Goal: Task Accomplishment & Management: Complete application form

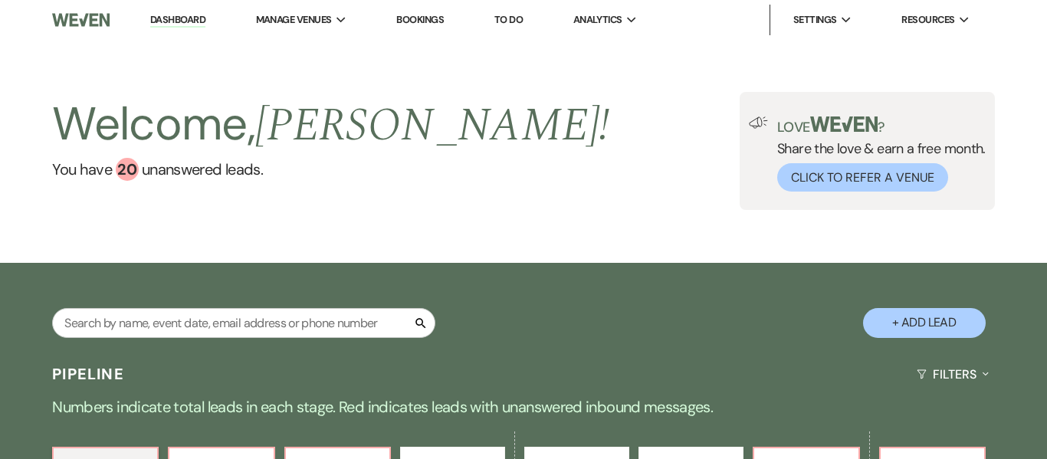
click at [590, 143] on div "Welcome, [PERSON_NAME] ! You have 20 unanswered lead s . Love ? Share the love …" at bounding box center [523, 151] width 1047 height 118
click at [922, 323] on button "+ Add Lead" at bounding box center [924, 323] width 123 height 30
select select "637"
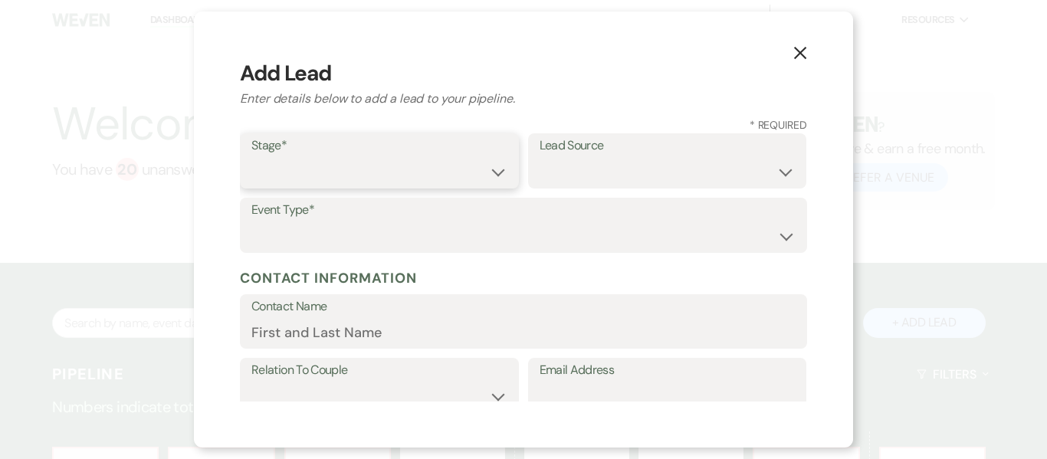
click at [497, 174] on select "Inquiry Follow Up Tour Requested Tour Confirmed Toured Proposal Sent Booked Lost" at bounding box center [379, 172] width 256 height 30
select select "1"
click at [251, 157] on select "Inquiry Follow Up Tour Requested Tour Confirmed Toured Proposal Sent Booked Lost" at bounding box center [379, 172] width 256 height 30
click at [707, 172] on select "Weven Venue Website Instagram Facebook Pinterest Google The Knot Wedding Wire H…" at bounding box center [667, 172] width 256 height 30
select select "22"
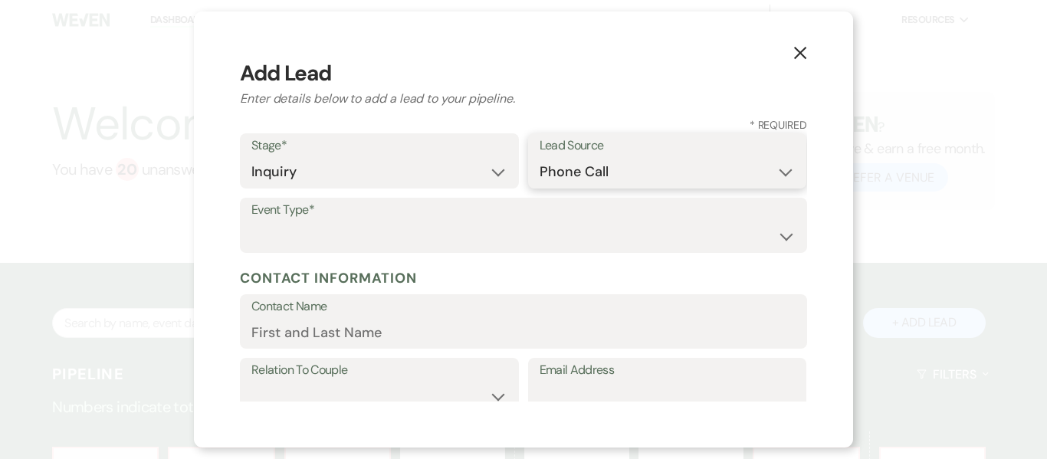
click at [539, 157] on select "Weven Venue Website Instagram Facebook Pinterest Google The Knot Wedding Wire H…" at bounding box center [667, 172] width 256 height 30
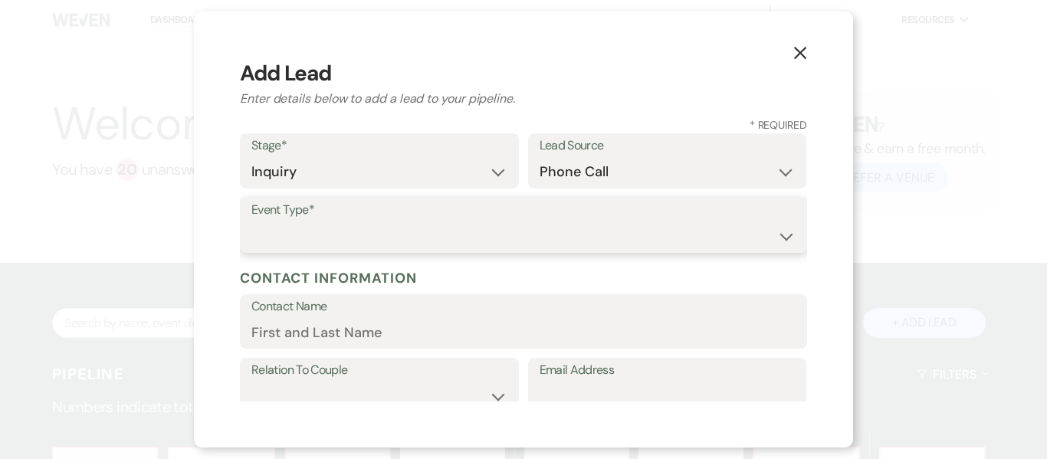
click at [437, 221] on select "Wedding Anniversary Party Baby Shower Bachelorette / Bachelor Party Birthday Pa…" at bounding box center [523, 236] width 544 height 30
select select "1"
click at [251, 221] on select "Wedding Anniversary Party Baby Shower Bachelorette / Bachelor Party Birthday Pa…" at bounding box center [523, 236] width 544 height 30
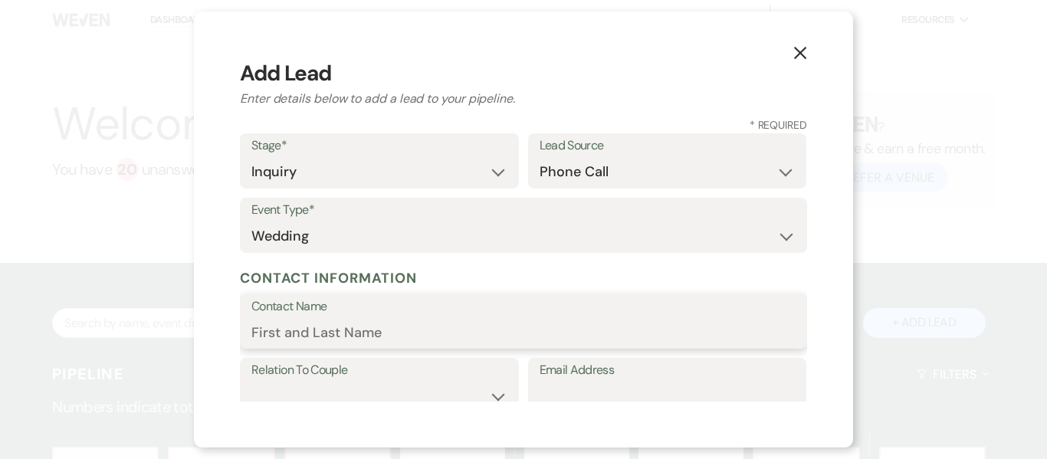
click at [349, 346] on input "Contact Name" at bounding box center [523, 332] width 544 height 30
type input "[PERSON_NAME]"
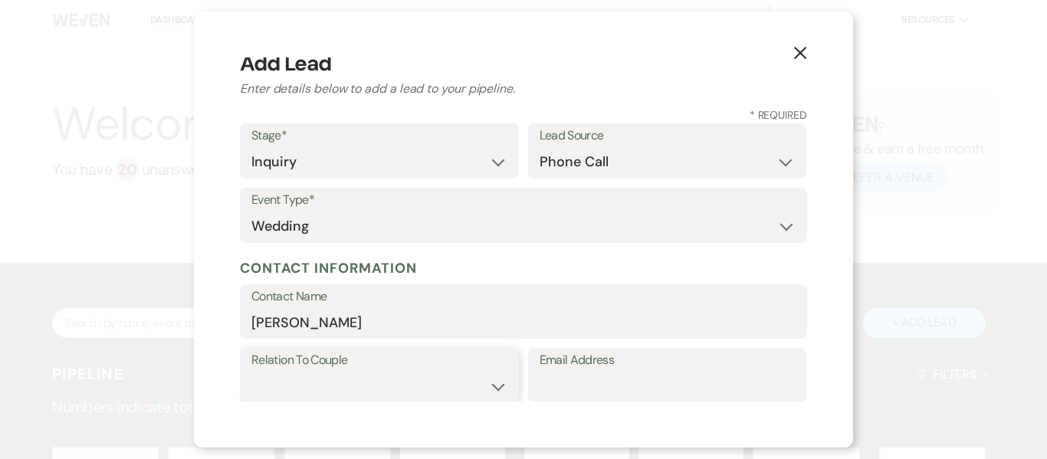
select select "1"
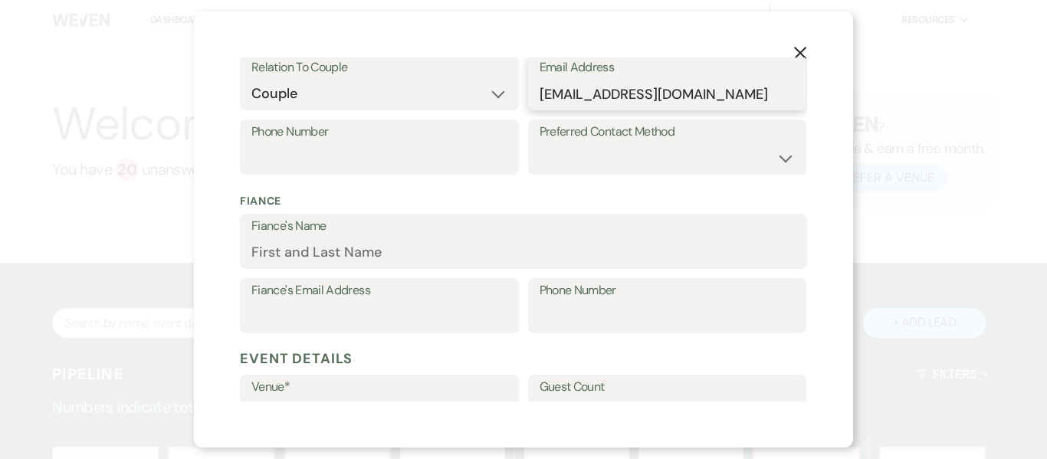
scroll to position [306, 0]
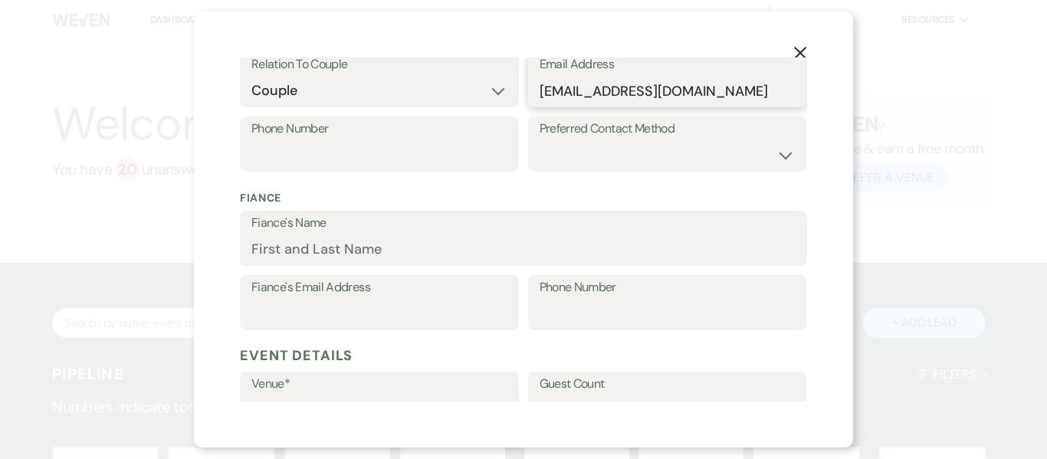
type input "[EMAIL_ADDRESS][DOMAIN_NAME]"
click at [366, 150] on input "Phone Number" at bounding box center [379, 155] width 256 height 30
type input "4046305483"
click at [707, 155] on select "Email Phone Text" at bounding box center [667, 155] width 256 height 30
select select "email"
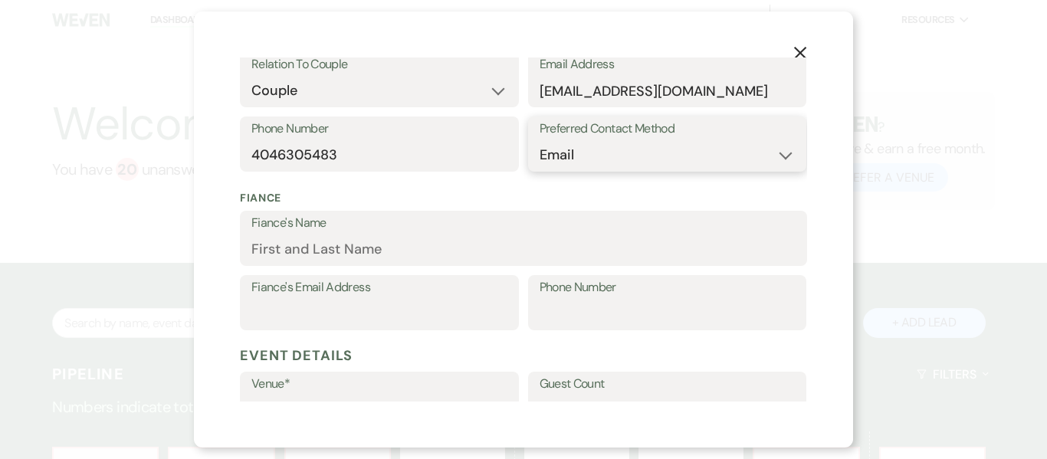
click at [539, 140] on select "Email Phone Text" at bounding box center [667, 155] width 256 height 30
click at [352, 251] on input "Fiance's Name" at bounding box center [523, 249] width 544 height 30
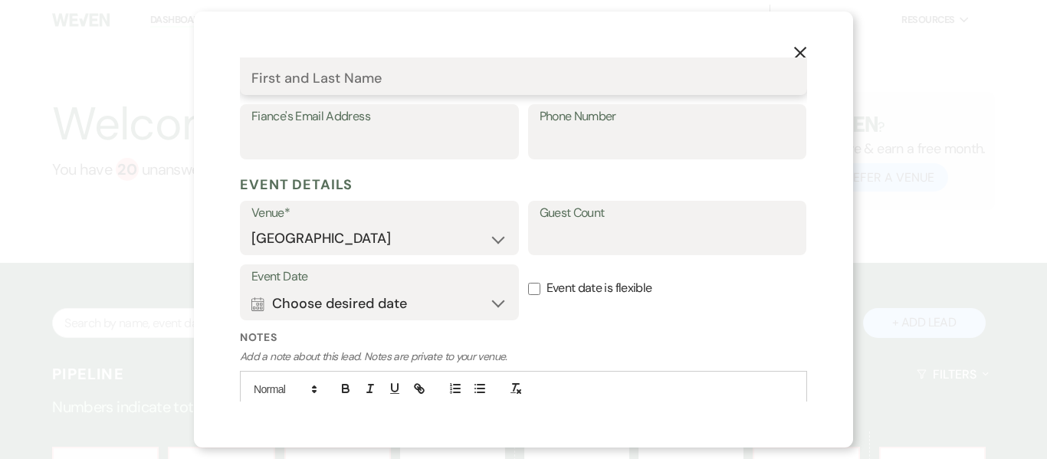
scroll to position [479, 0]
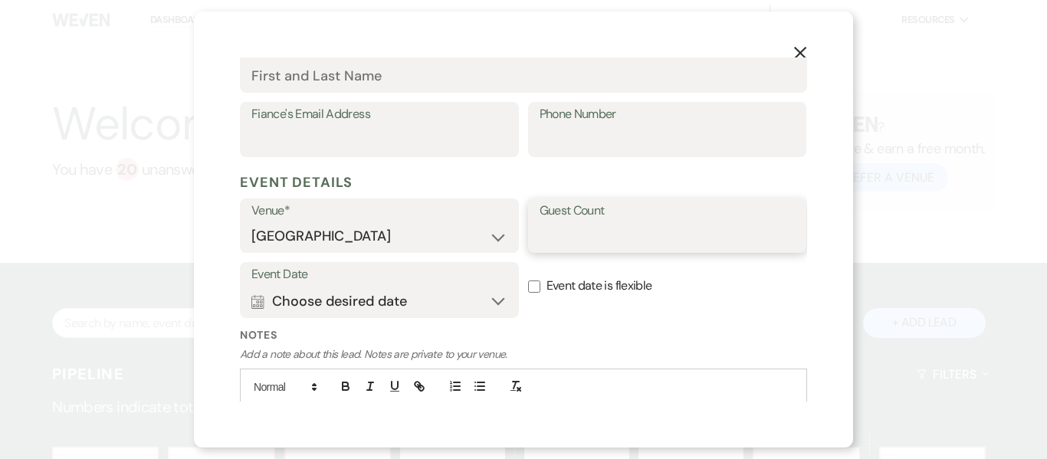
click at [598, 238] on input "Guest Count" at bounding box center [667, 236] width 256 height 30
type input "50-100"
click at [451, 303] on button "Calendar Choose desired date Expand" at bounding box center [379, 301] width 256 height 31
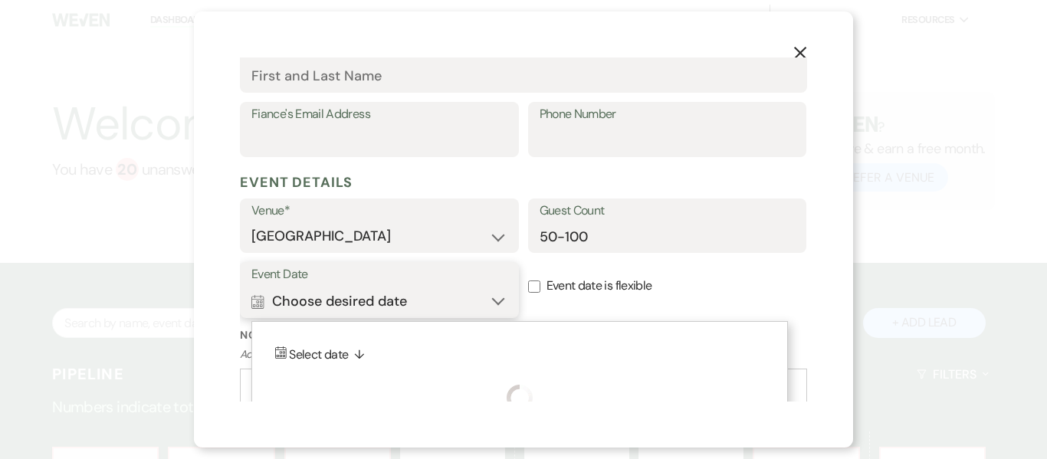
scroll to position [566, 0]
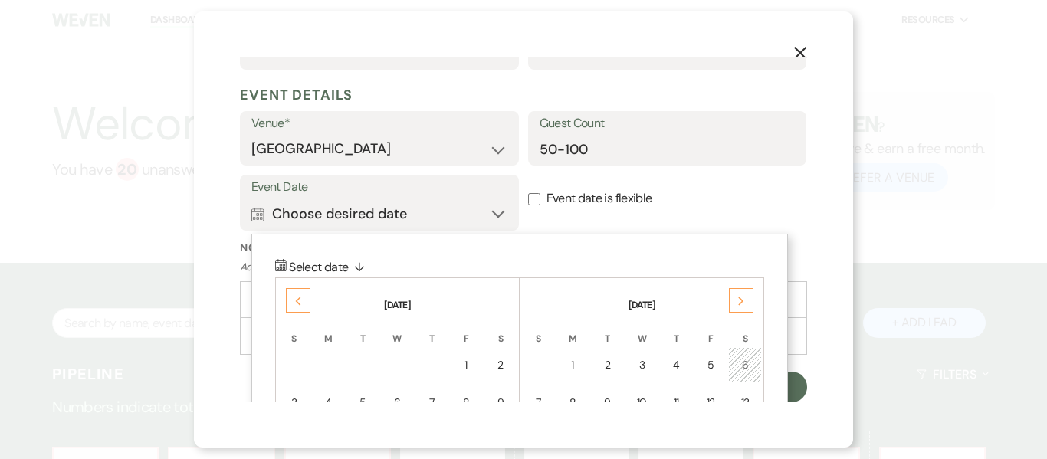
click at [291, 300] on div "Previous" at bounding box center [298, 300] width 25 height 25
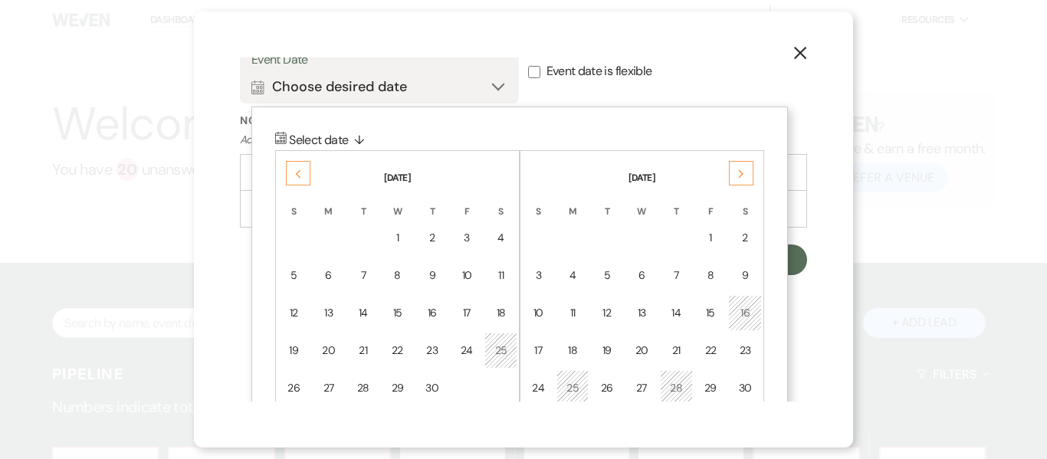
scroll to position [699, 0]
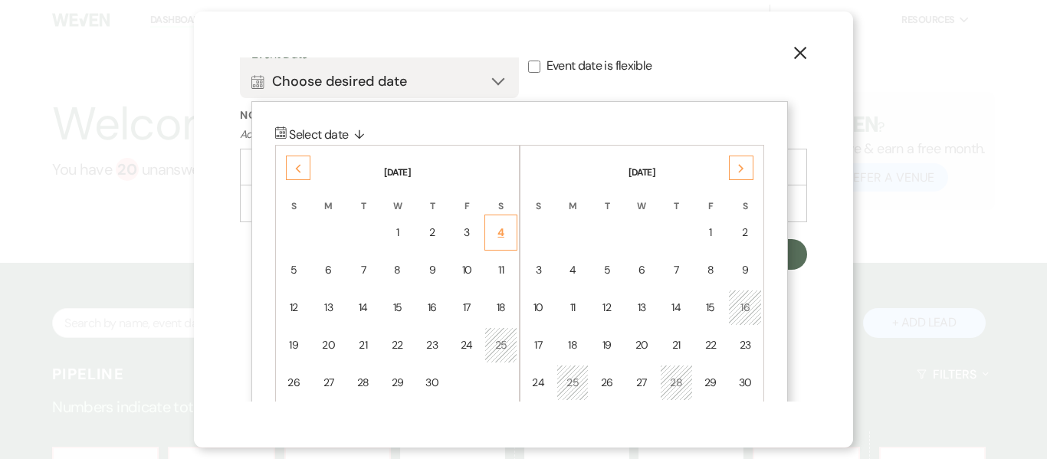
click at [504, 229] on div "4" at bounding box center [500, 232] width 13 height 16
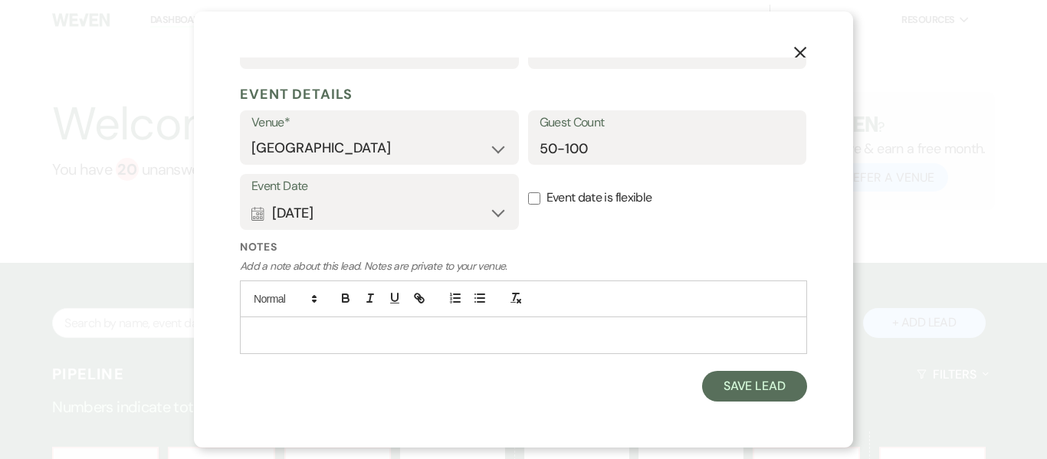
scroll to position [566, 0]
click at [538, 196] on input "Event date is flexible" at bounding box center [534, 199] width 12 height 12
checkbox input "true"
click at [453, 332] on p at bounding box center [523, 335] width 542 height 17
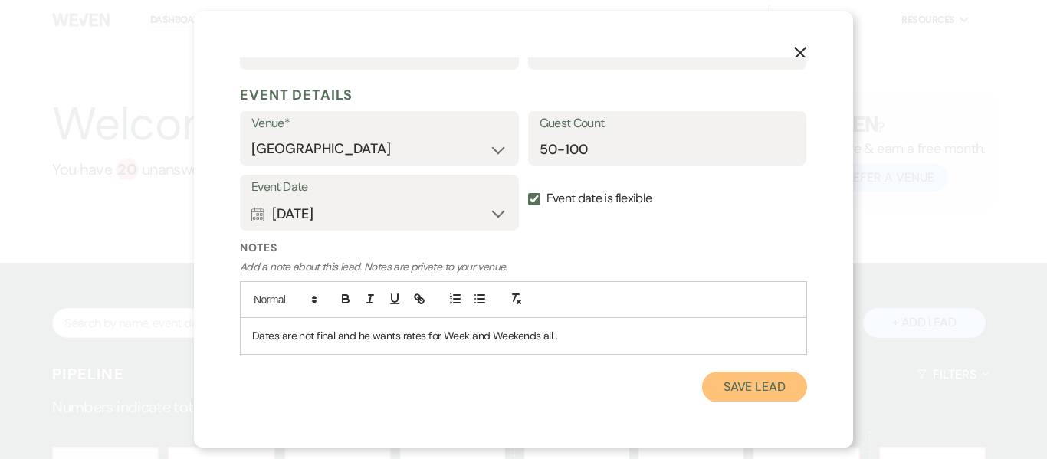
click at [767, 391] on button "Save Lead" at bounding box center [754, 387] width 105 height 31
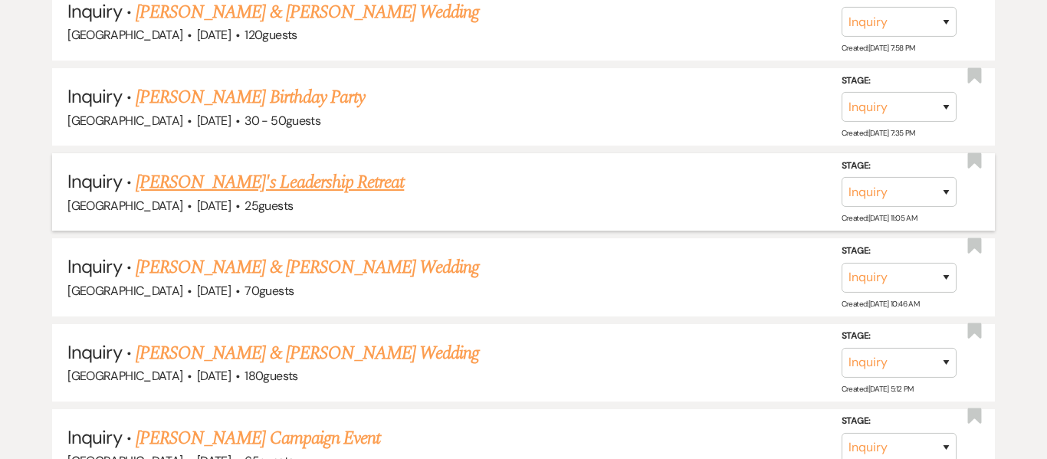
scroll to position [1401, 0]
click at [353, 267] on link "[PERSON_NAME] & [PERSON_NAME] Wedding" at bounding box center [307, 268] width 343 height 28
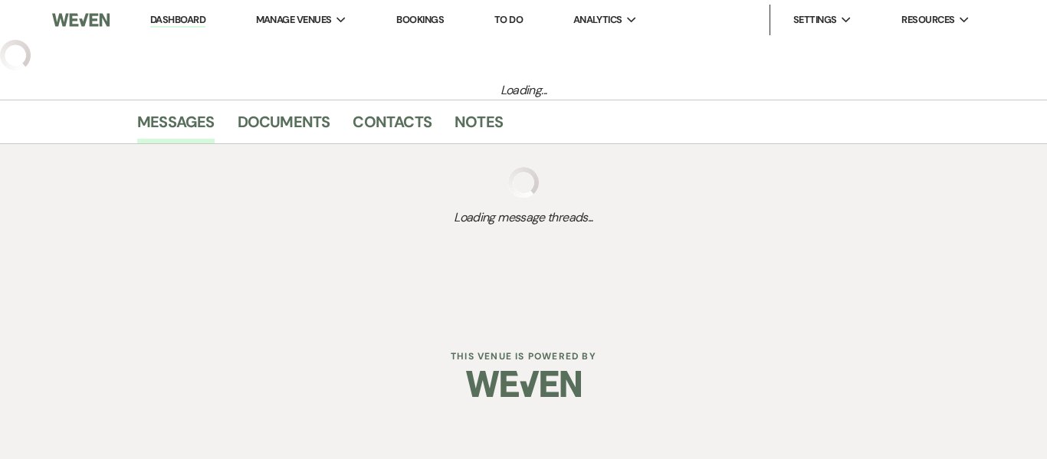
select select "5"
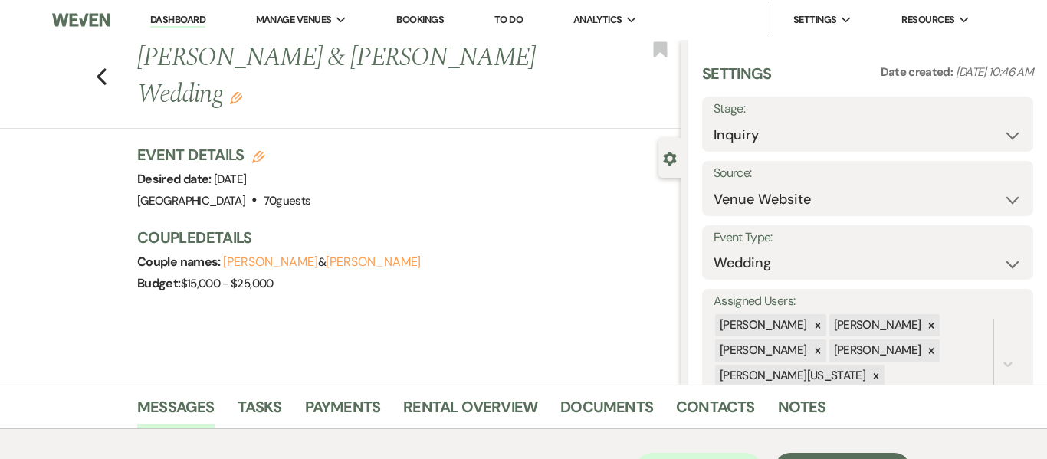
scroll to position [287, 0]
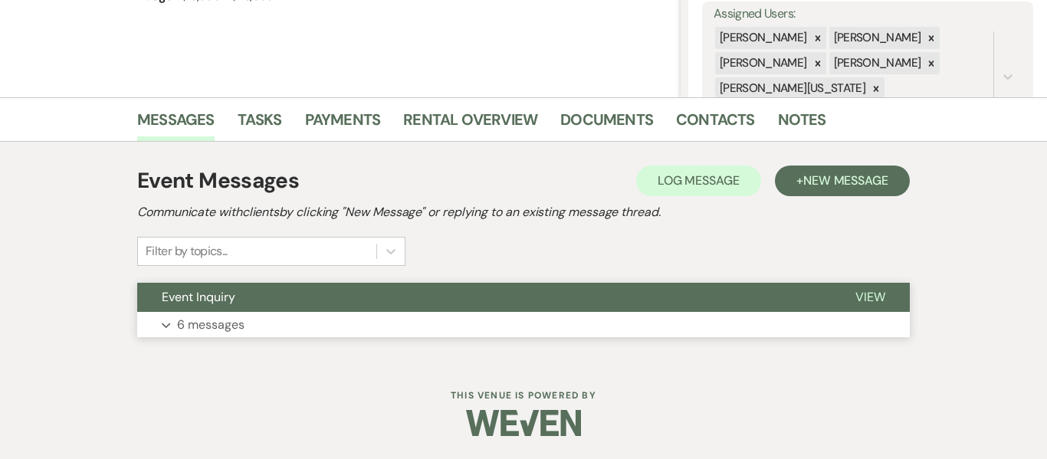
click at [452, 326] on button "Expand 6 messages" at bounding box center [523, 325] width 772 height 26
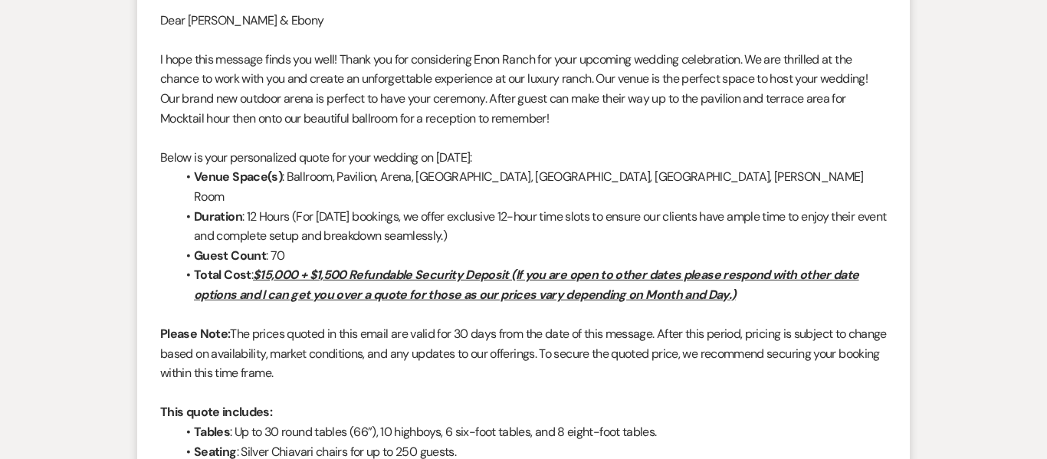
scroll to position [963, 0]
drag, startPoint x: 162, startPoint y: 18, endPoint x: 677, endPoint y: 361, distance: 617.7
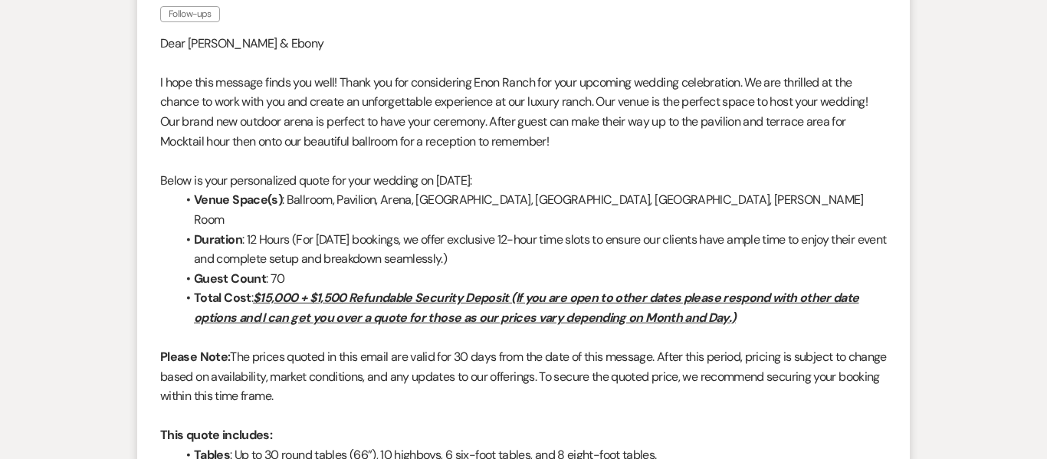
scroll to position [935, 0]
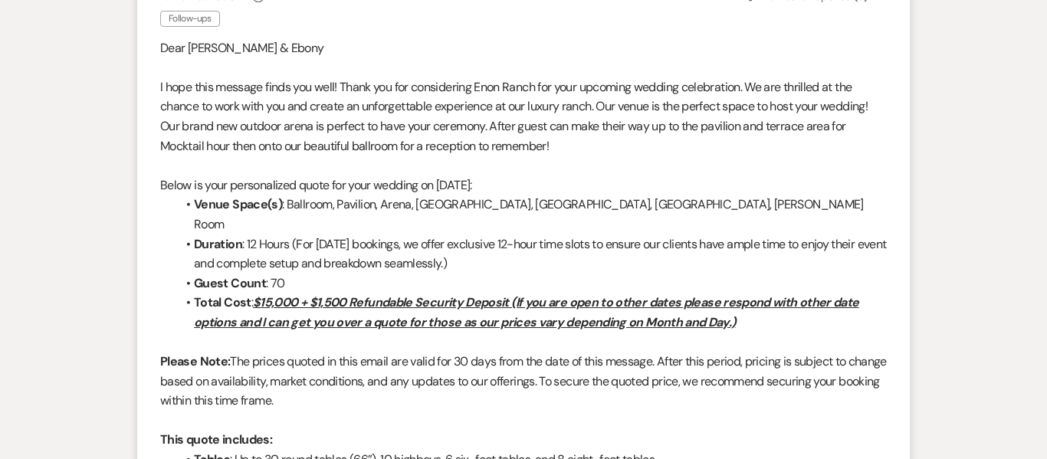
copy div "Dear [PERSON_NAME] & [PERSON_NAME] I hope this message finds you well! Thank yo…"
click at [556, 183] on p "Below is your personalized quote for your wedding on [DATE]:" at bounding box center [523, 185] width 726 height 20
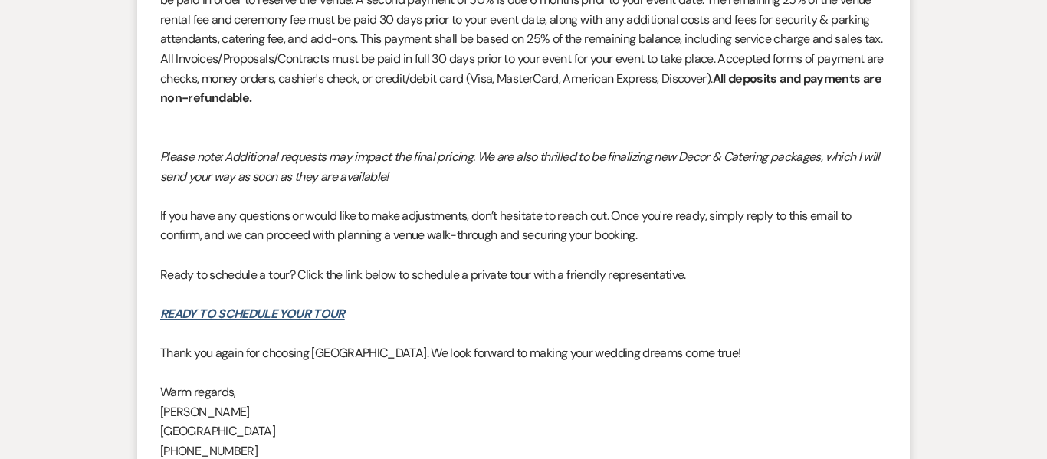
scroll to position [2118, 0]
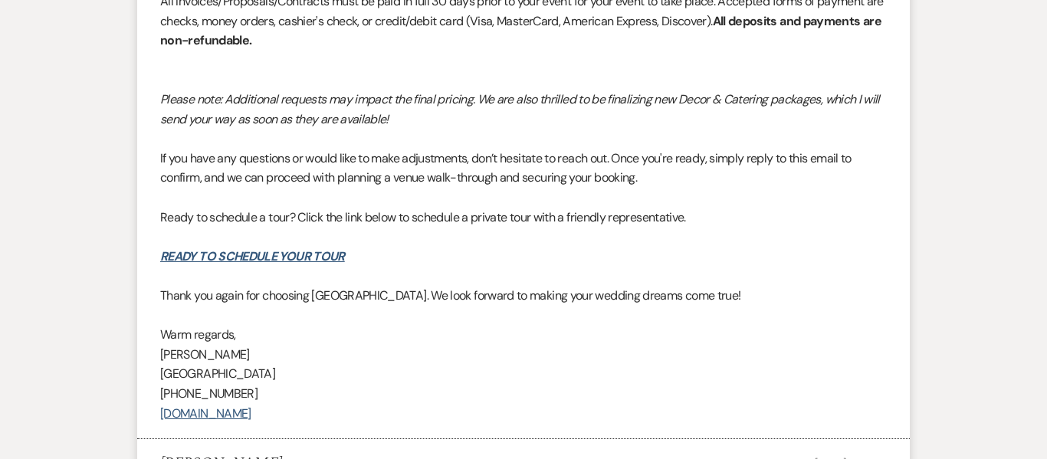
click at [444, 345] on p "[PERSON_NAME]" at bounding box center [523, 355] width 726 height 20
drag, startPoint x: 365, startPoint y: 236, endPoint x: 157, endPoint y: 235, distance: 207.6
copy link "READY TO SCHEDULE YOUR TOUR"
